Goal: Navigation & Orientation: Find specific page/section

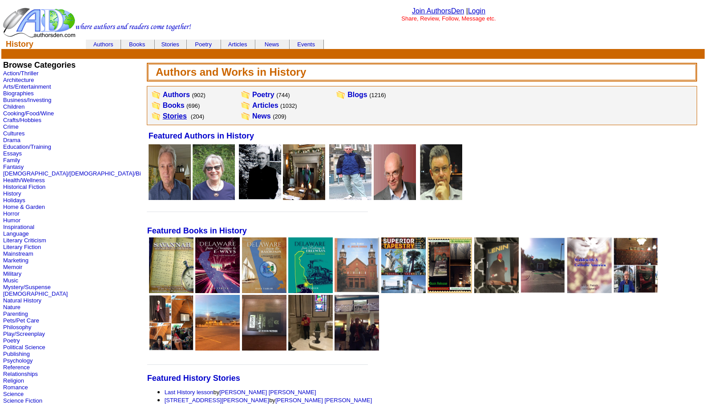
click at [163, 114] on link "Stories" at bounding box center [175, 116] width 24 height 8
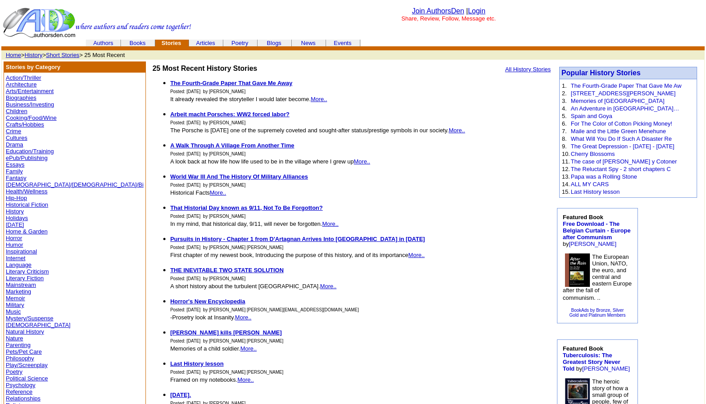
click at [35, 53] on link "History" at bounding box center [33, 55] width 18 height 7
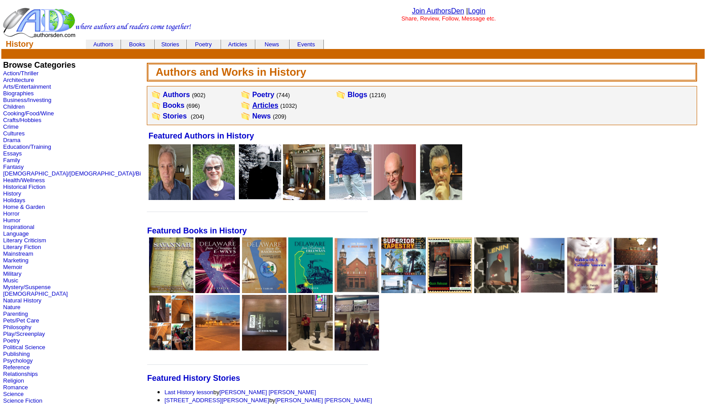
click at [252, 104] on link "Articles" at bounding box center [265, 105] width 26 height 8
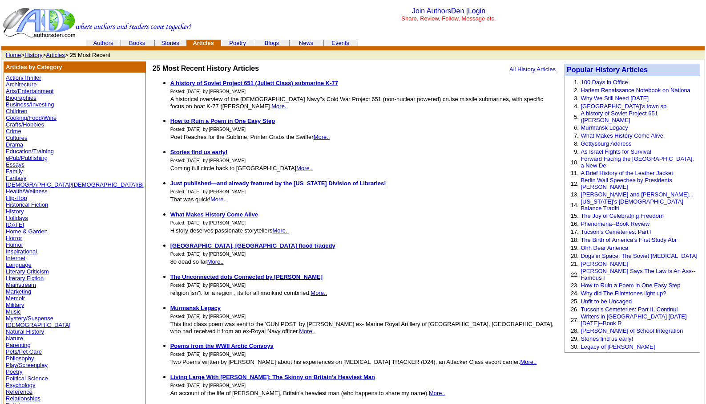
click at [17, 295] on link "Memoir" at bounding box center [15, 298] width 19 height 7
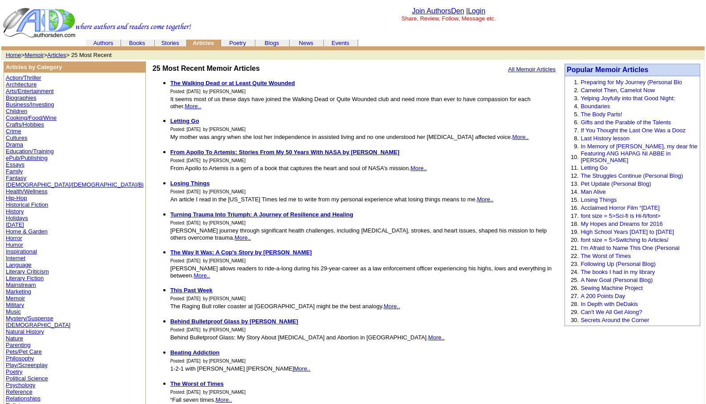
click at [32, 53] on link "Memoir" at bounding box center [33, 55] width 19 height 7
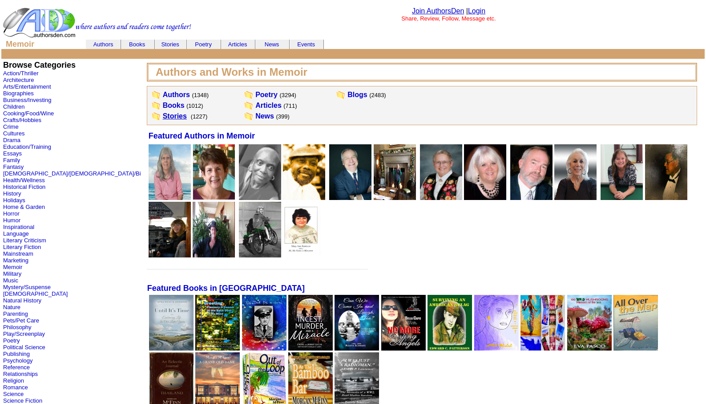
click at [163, 115] on link "Stories" at bounding box center [175, 116] width 24 height 8
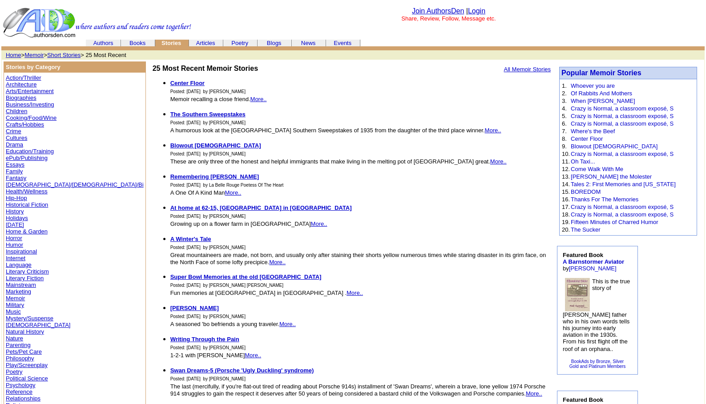
click at [37, 53] on link "Memoir" at bounding box center [33, 55] width 19 height 7
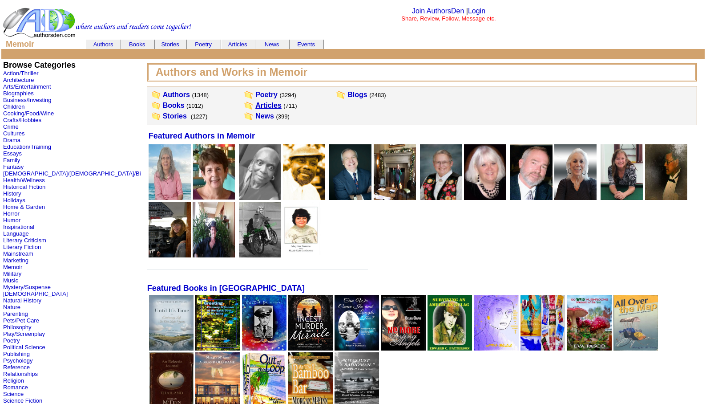
click at [255, 104] on link "Articles" at bounding box center [268, 105] width 26 height 8
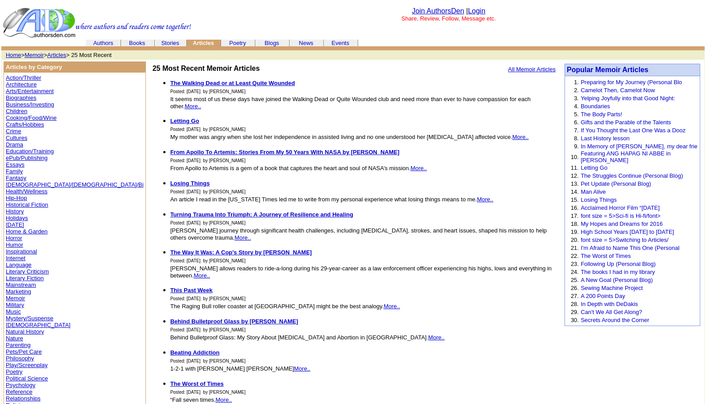
click at [33, 54] on link "Memoir" at bounding box center [33, 55] width 19 height 7
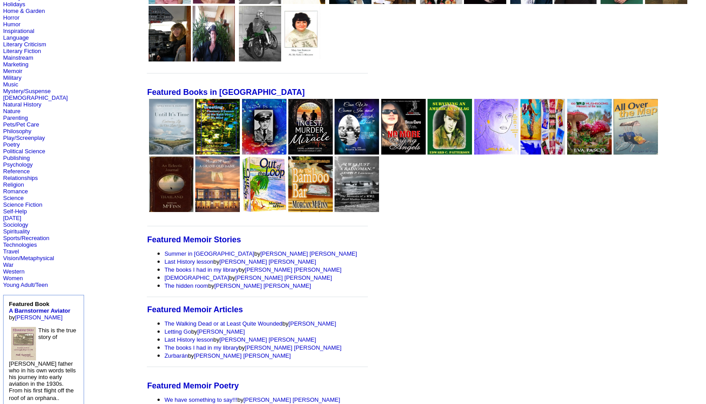
scroll to position [249, 0]
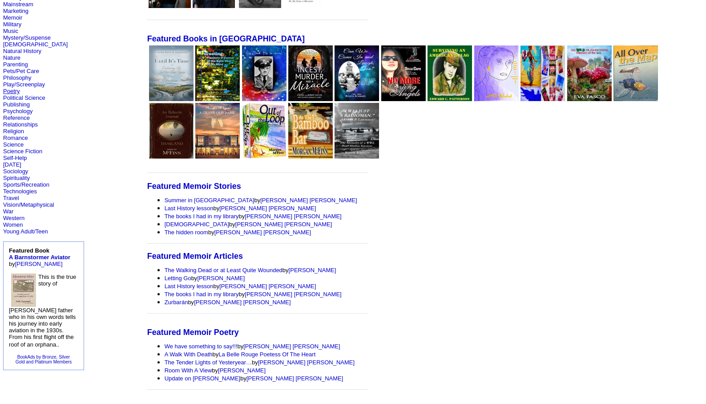
click at [11, 91] on link "Poetry" at bounding box center [11, 91] width 17 height 7
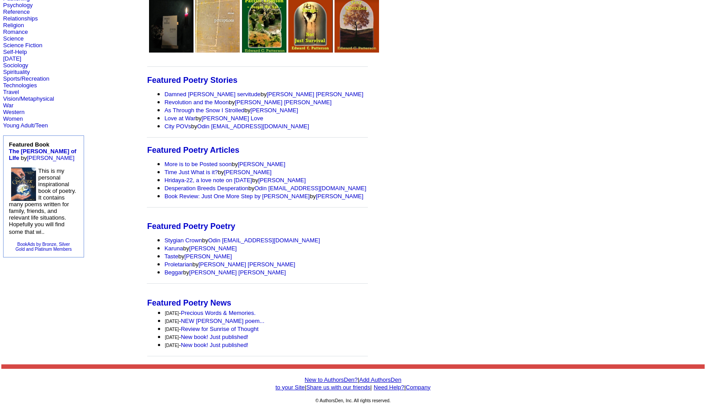
scroll to position [2, 0]
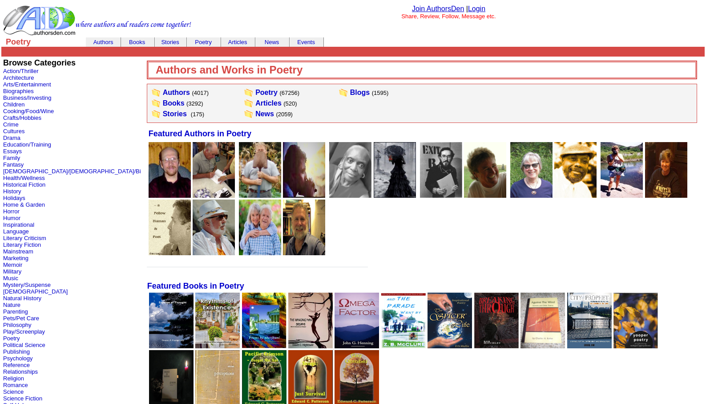
click at [481, 8] on link "Login" at bounding box center [476, 9] width 17 height 8
